Goal: Information Seeking & Learning: Learn about a topic

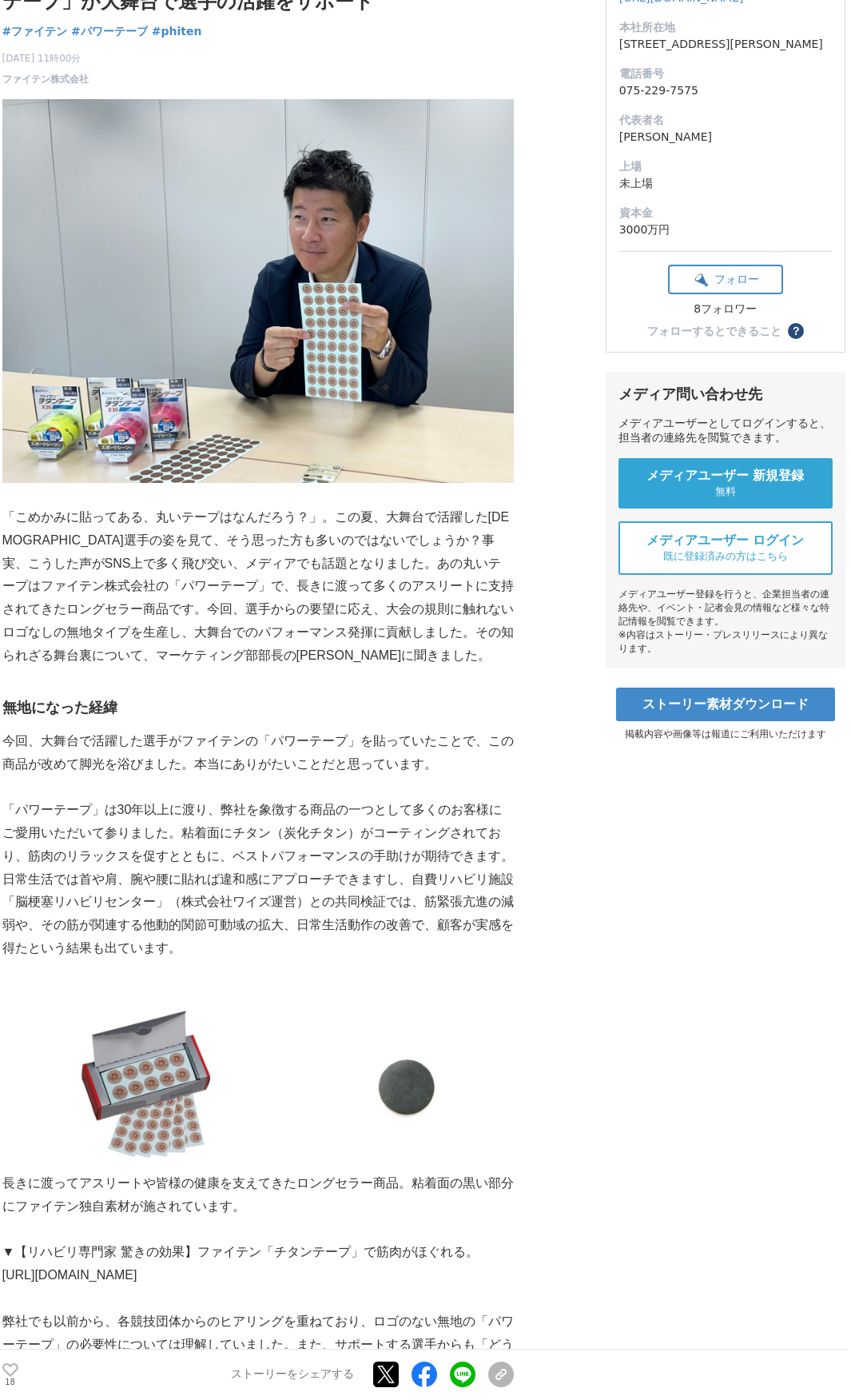
scroll to position [239, 0]
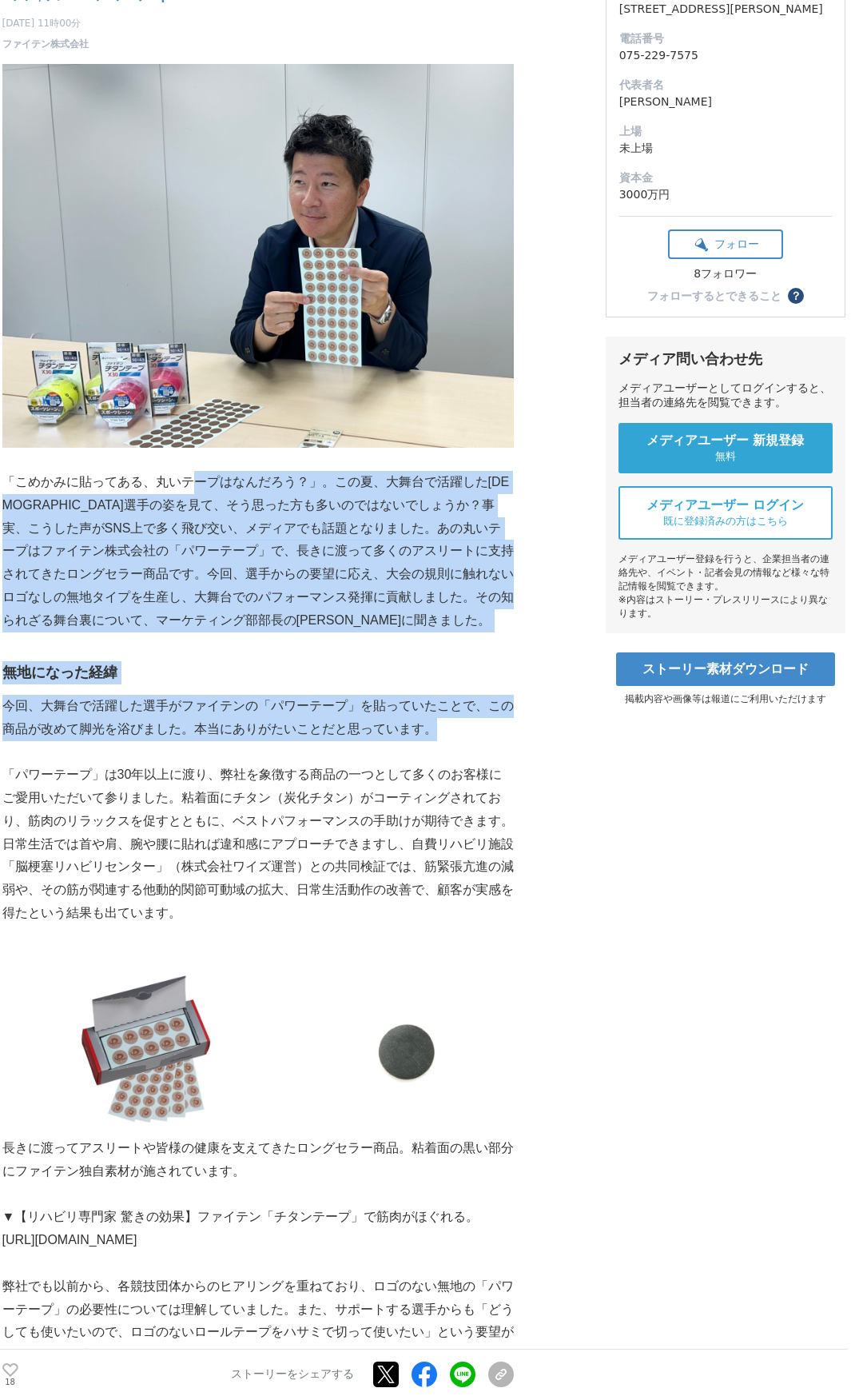
drag, startPoint x: 189, startPoint y: 480, endPoint x: 472, endPoint y: 728, distance: 376.3
click at [338, 662] on h3 "無地になった経緯" at bounding box center [258, 672] width 512 height 23
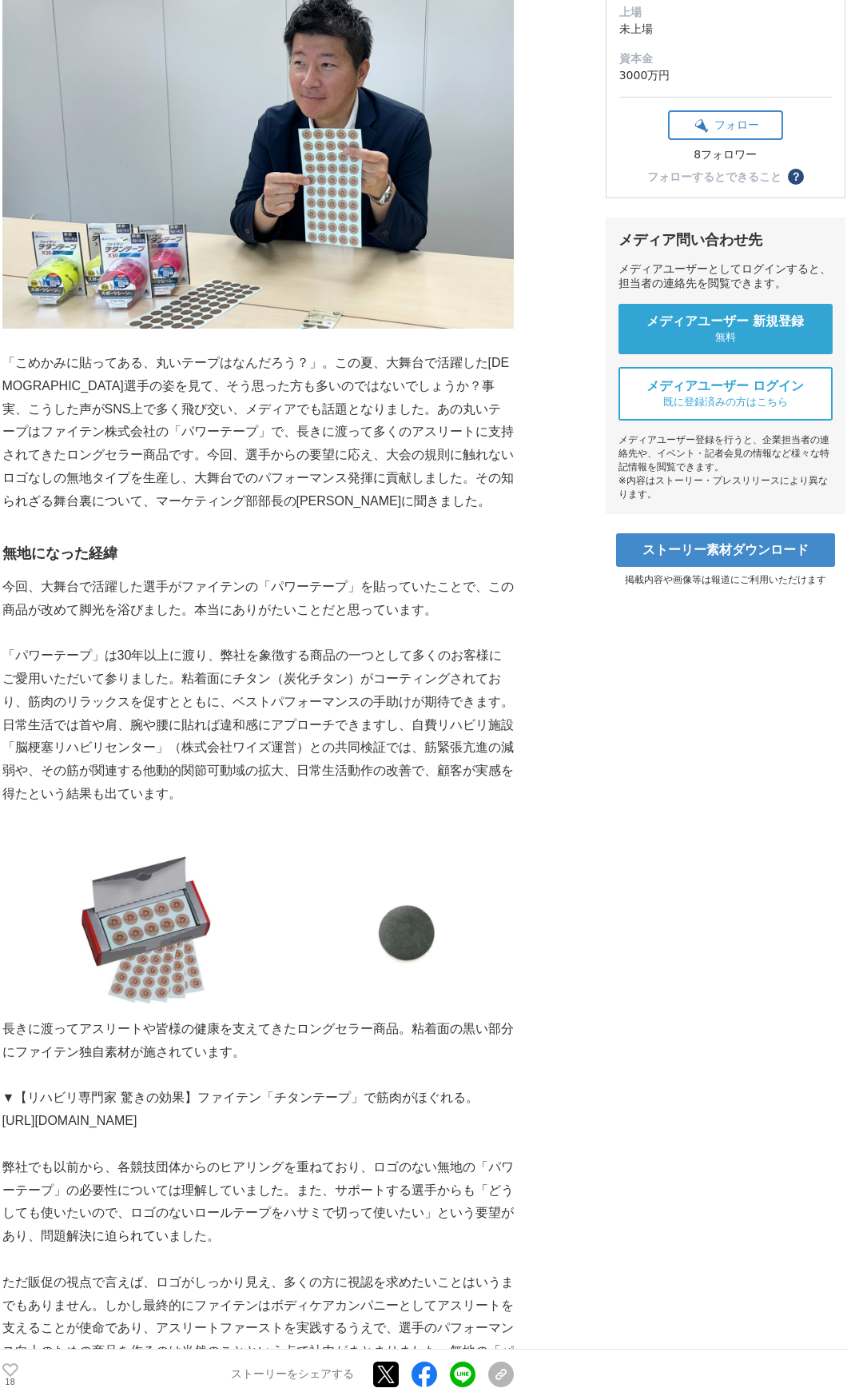
scroll to position [400, 0]
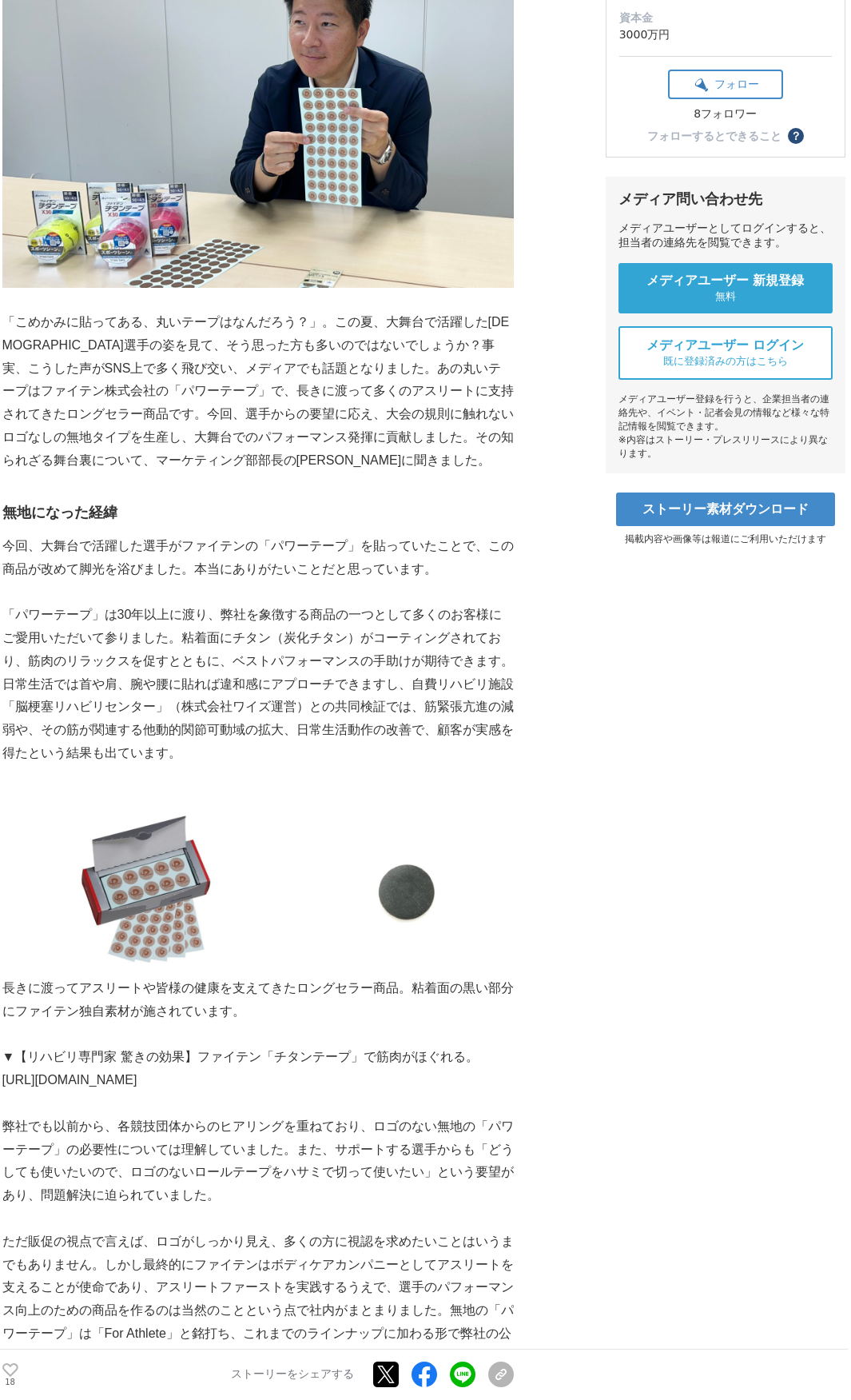
click at [225, 705] on p "「パワーテープ」は30年以上に渡り、弊社を象徴する商品の一つとして多くのお客様にご愛用いただいて参りました。粘着面にチタン（炭化チタン）がコーティングされてお…" at bounding box center [258, 684] width 512 height 161
click at [157, 723] on p "「パワーテープ」は30年以上に渡り、弊社を象徴する商品の一つとして多くのお客様にご愛用いただいて参りました。粘着面にチタン（炭化チタン）がコーティングされてお…" at bounding box center [258, 684] width 512 height 161
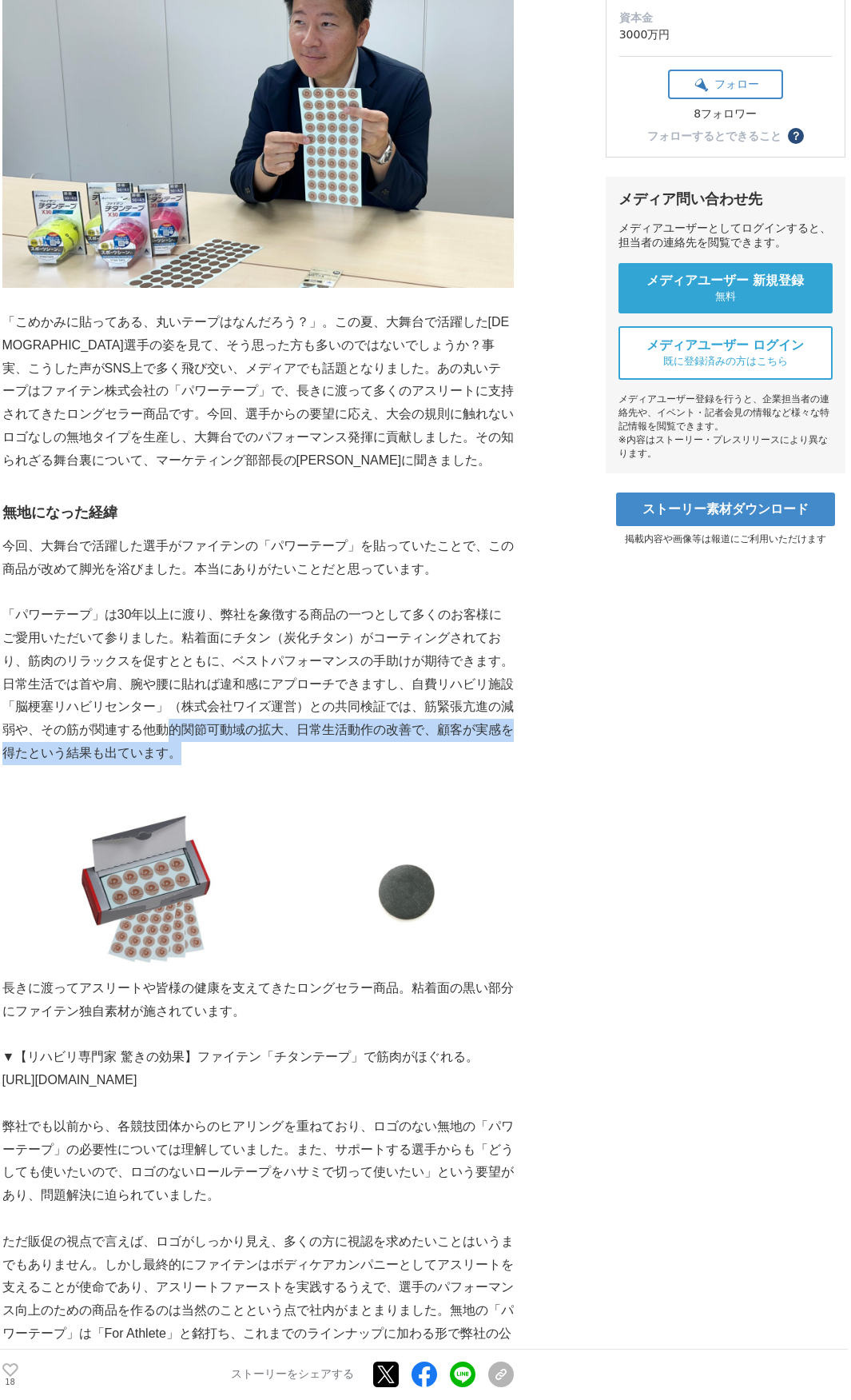
drag, startPoint x: 157, startPoint y: 729, endPoint x: 315, endPoint y: 754, distance: 160.0
click at [315, 754] on p "「パワーテープ」は30年以上に渡り、弊社を象徴する商品の一つとして多くのお客様にご愛用いただいて参りました。粘着面にチタン（炭化チタン）がコーティングされてお…" at bounding box center [258, 684] width 512 height 161
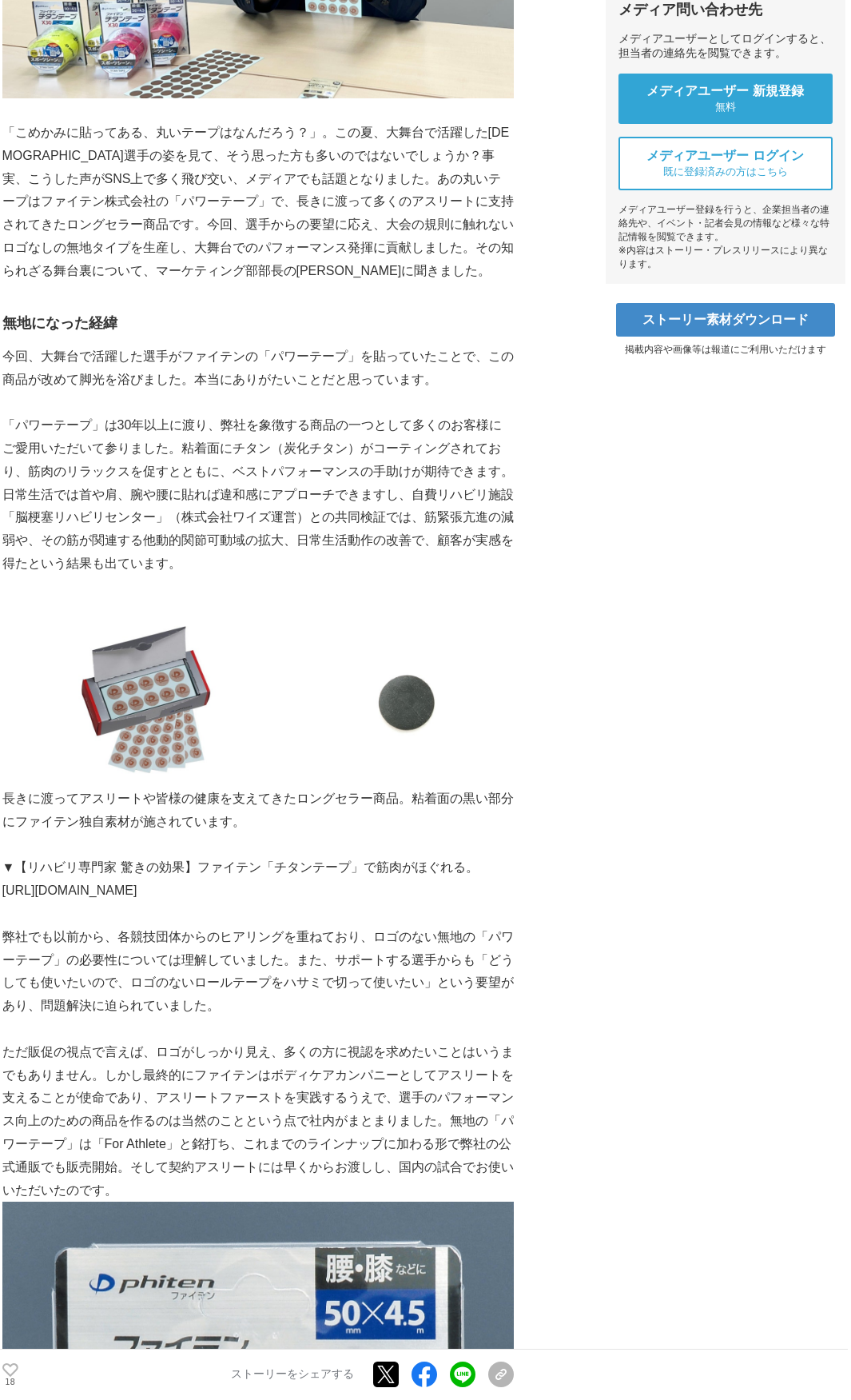
scroll to position [639, 0]
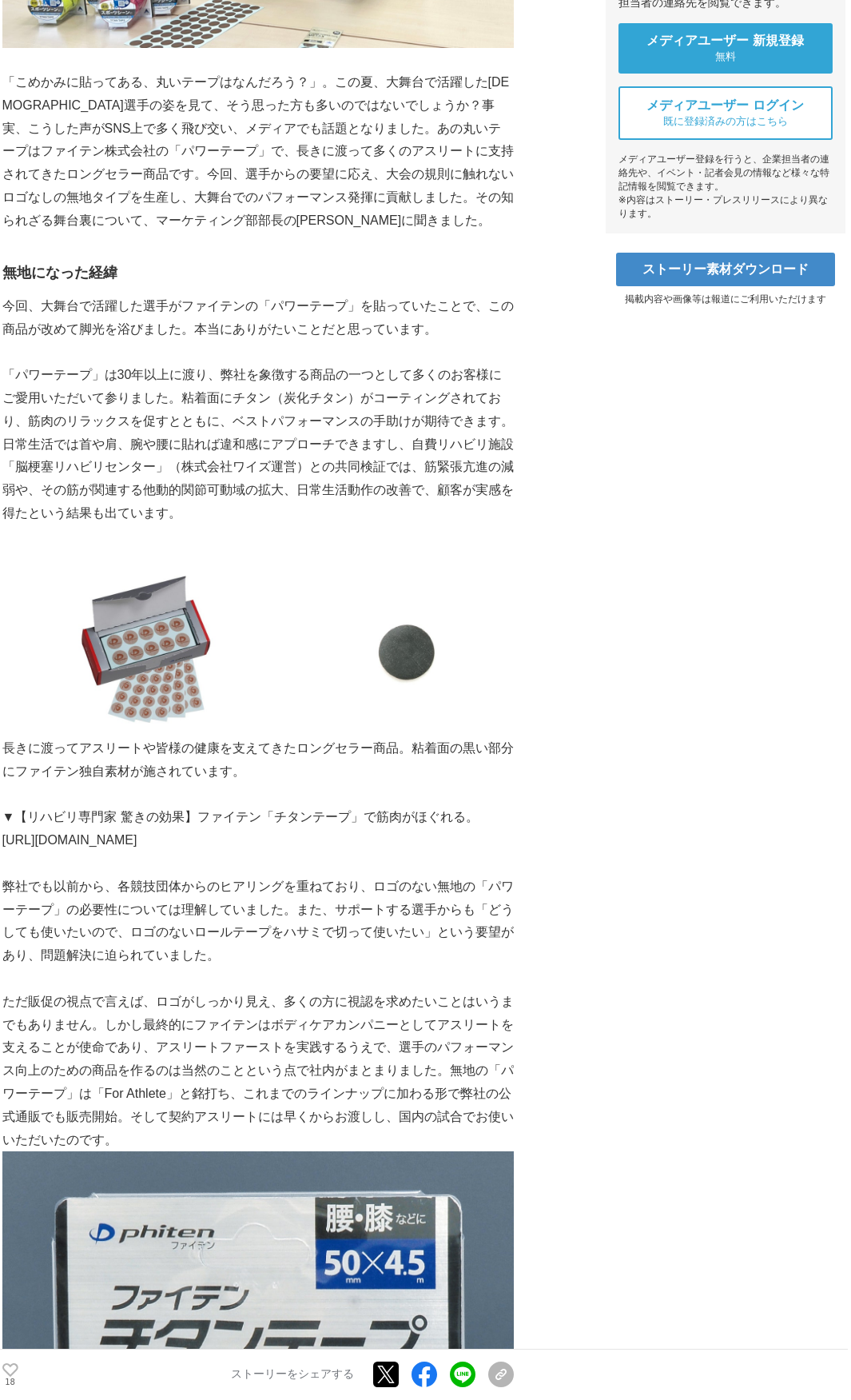
click at [268, 888] on p "弊社でも以前から、各競技団体からのヒアリングを重ねており、ロゴのない無地の「パワーテープ」の必要性については理解していました。また、サポートする選手からも「ど…" at bounding box center [258, 921] width 512 height 92
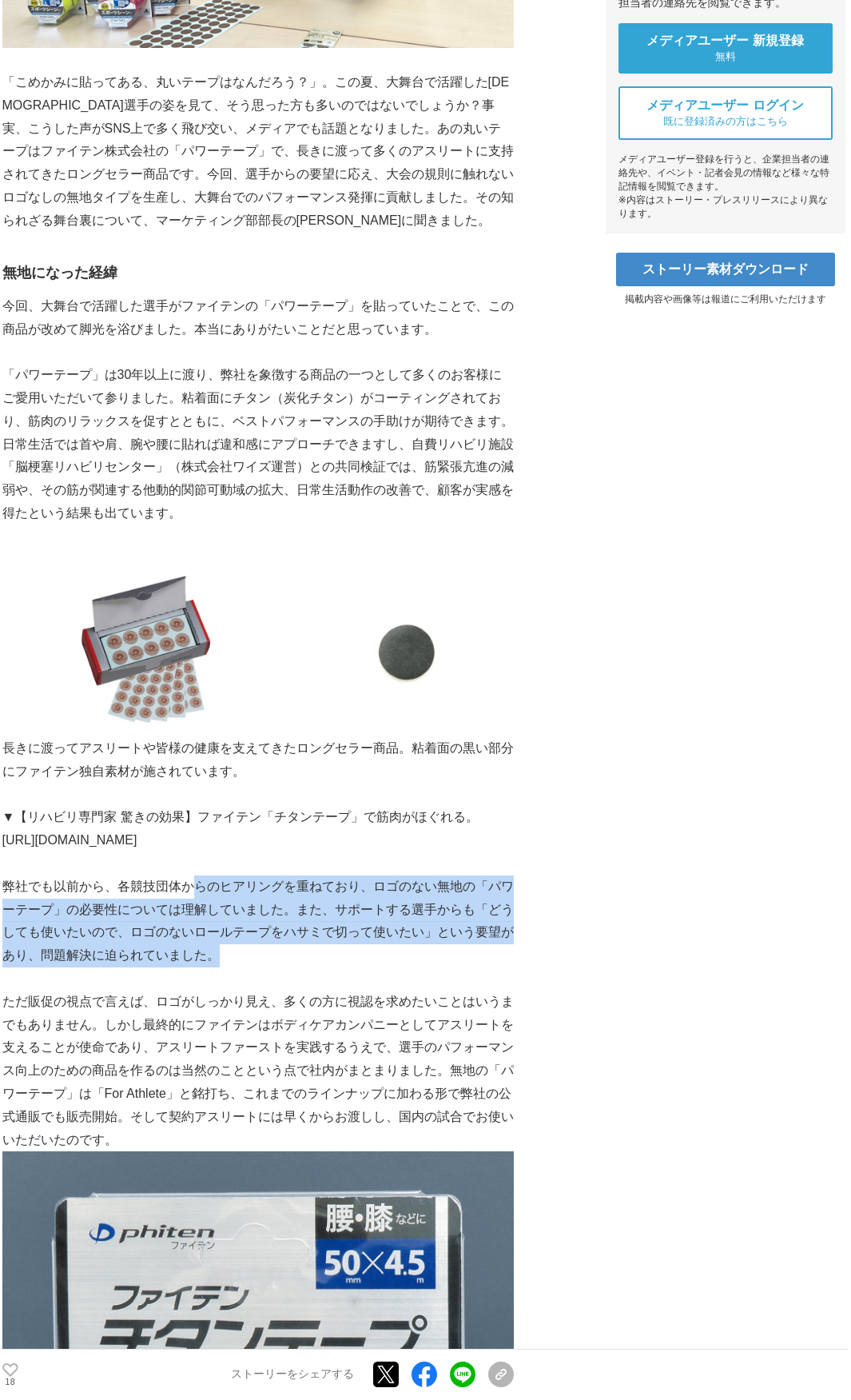
drag, startPoint x: 199, startPoint y: 885, endPoint x: 353, endPoint y: 955, distance: 169.2
click at [356, 955] on p "弊社でも以前から、各競技団体からのヒアリングを重ねており、ロゴのない無地の「パワーテープ」の必要性については理解していました。また、サポートする選手からも「ど…" at bounding box center [258, 921] width 512 height 92
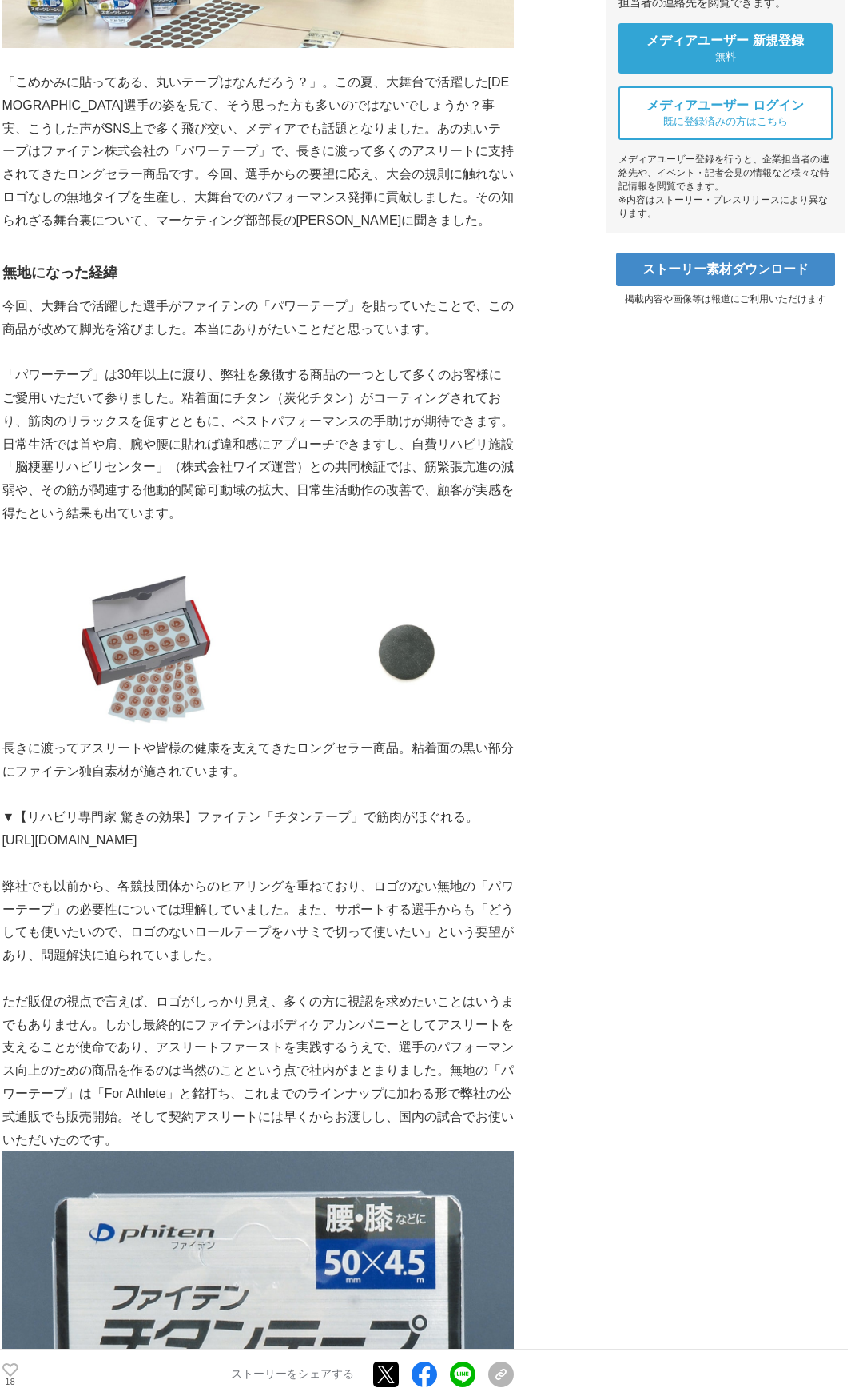
click at [308, 999] on p "ただ販促の視点で言えば、ロゴがしっかり見え、多くの方に視認を求めたいことはいうまでもありません。しかし最終的にファイテンはボディケアカンパニーとしてアスリート…" at bounding box center [258, 1071] width 512 height 161
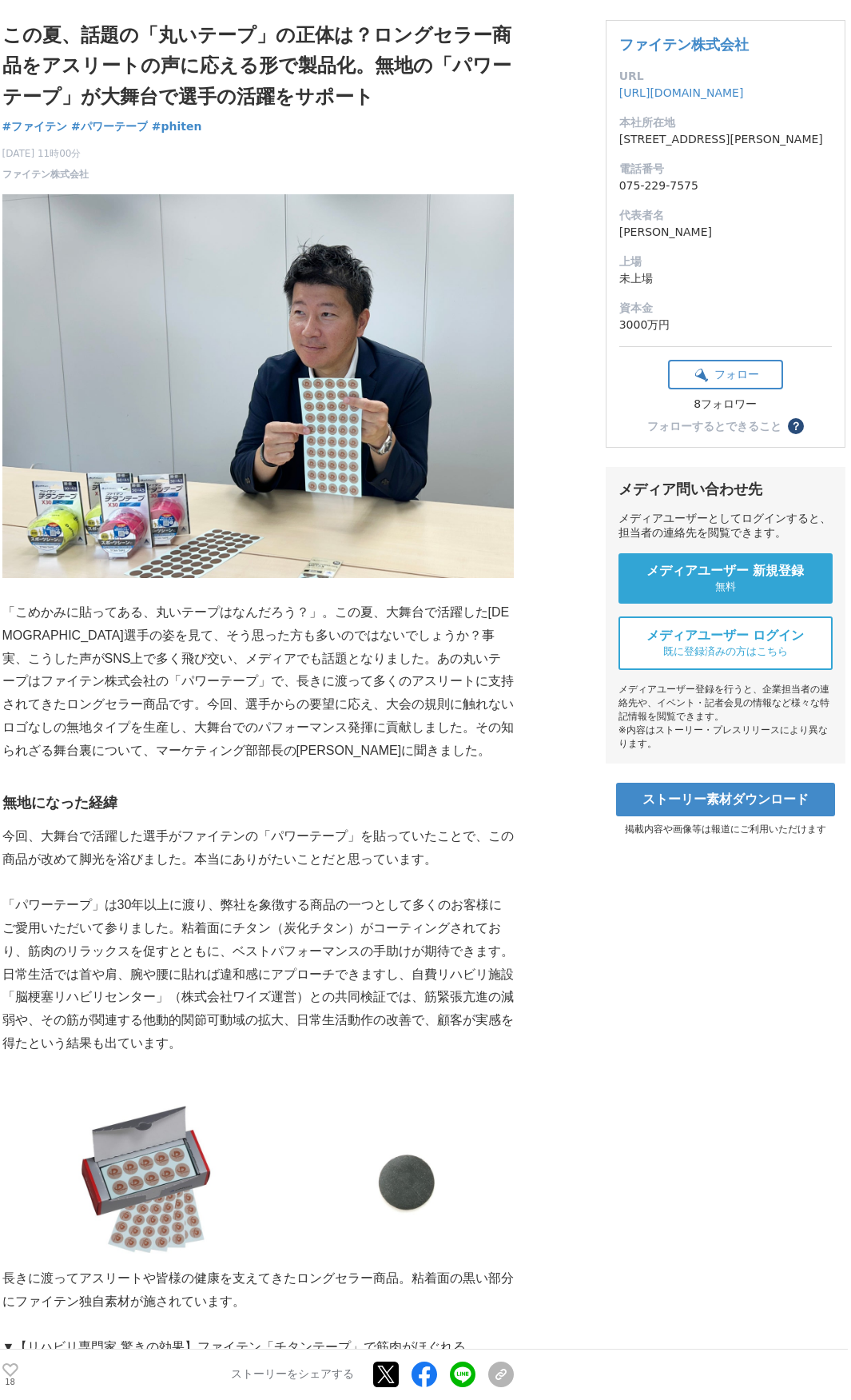
scroll to position [0, 0]
